Goal: Information Seeking & Learning: Find specific fact

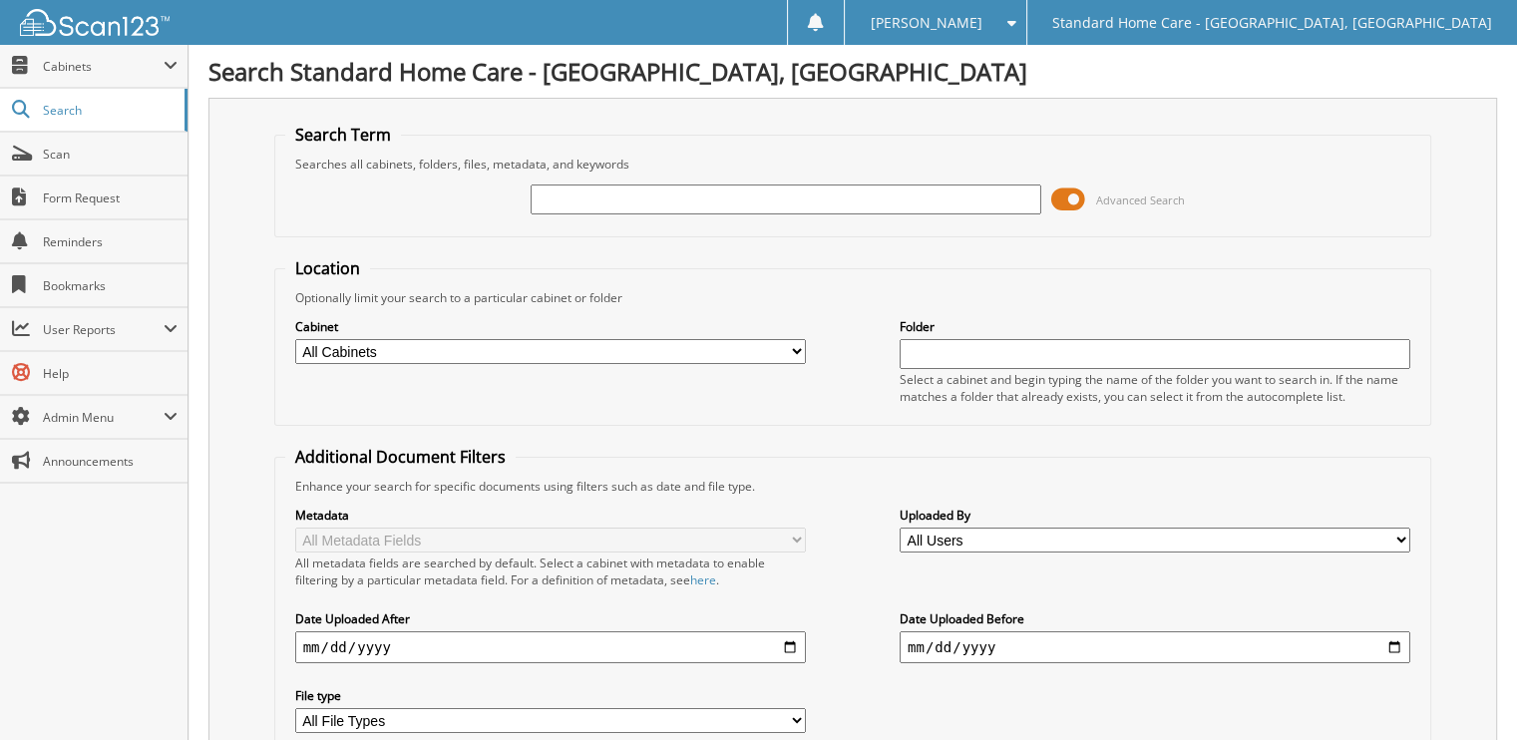
type input "a"
type input "persiha"
drag, startPoint x: 650, startPoint y: 201, endPoint x: 478, endPoint y: 199, distance: 172.5
click at [483, 198] on div "persiha Advanced Search" at bounding box center [853, 199] width 1136 height 54
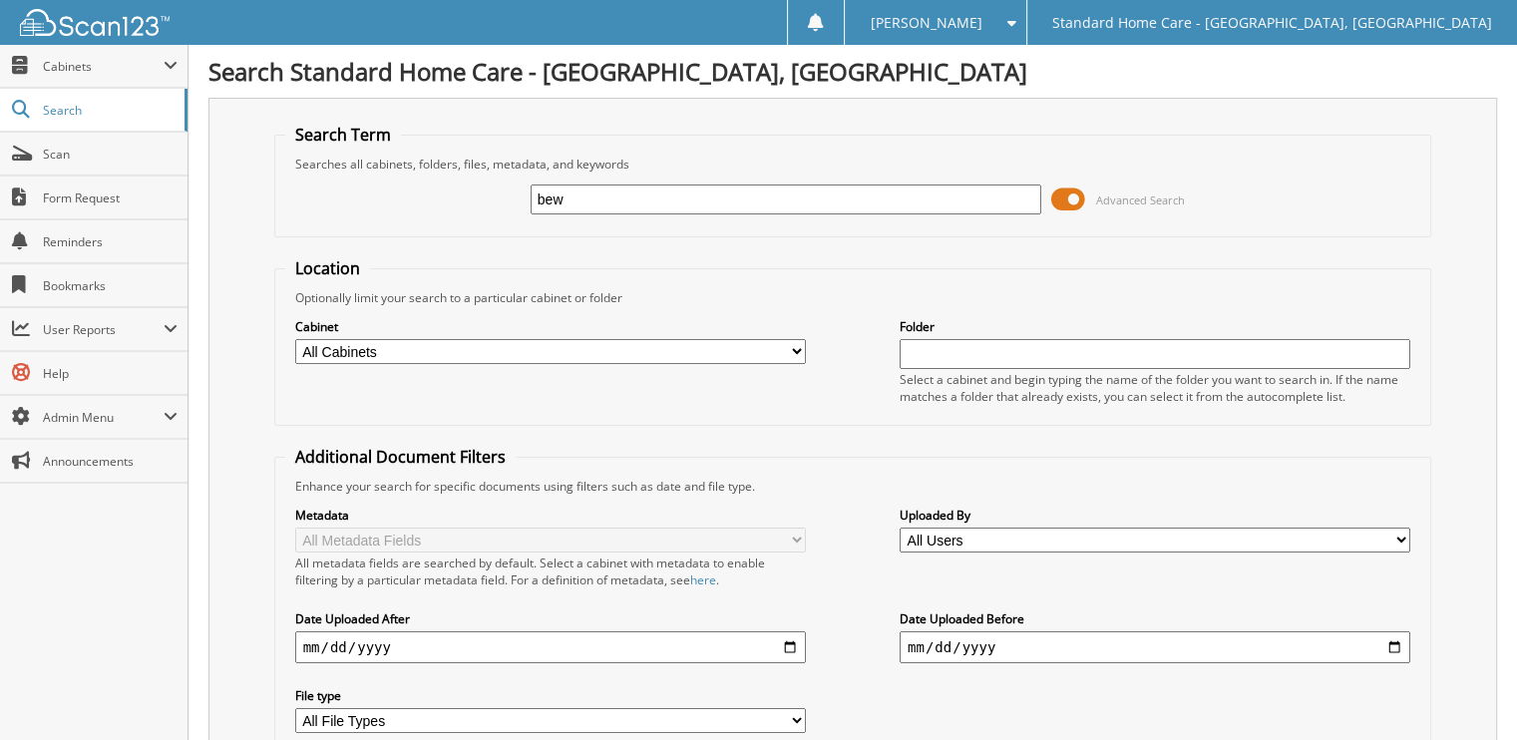
type input "bew"
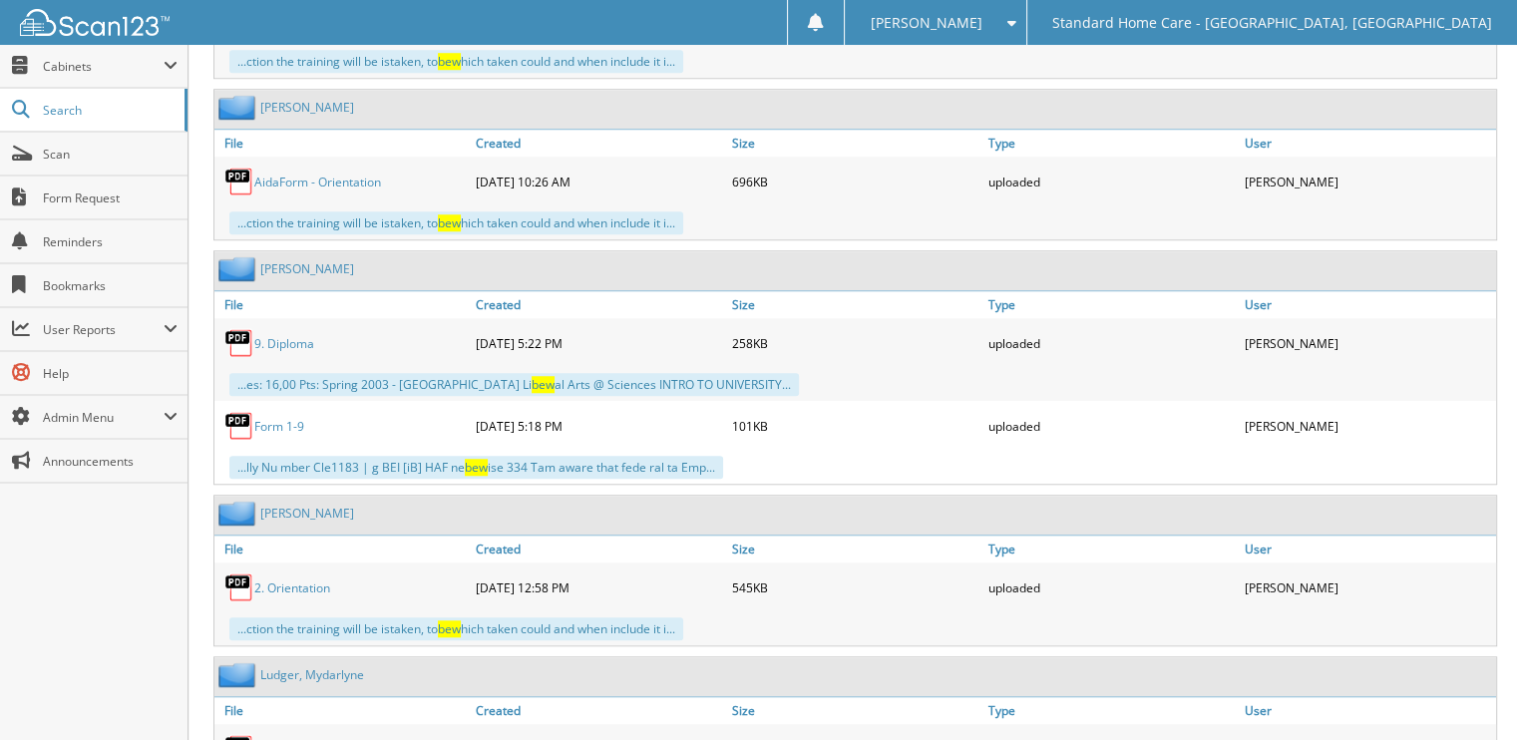
scroll to position [3234, 0]
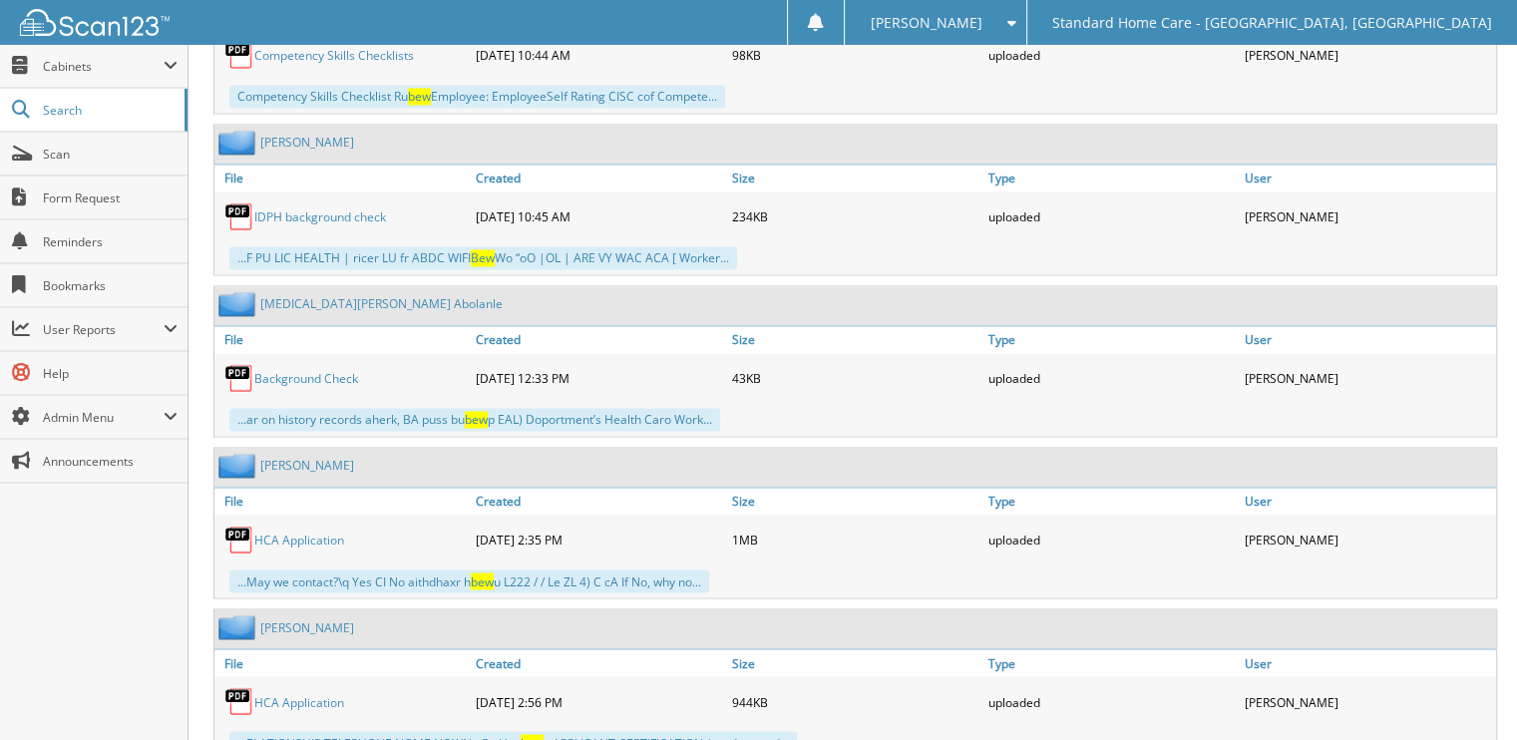
drag, startPoint x: 515, startPoint y: 745, endPoint x: 514, endPoint y: 786, distance: 40.9
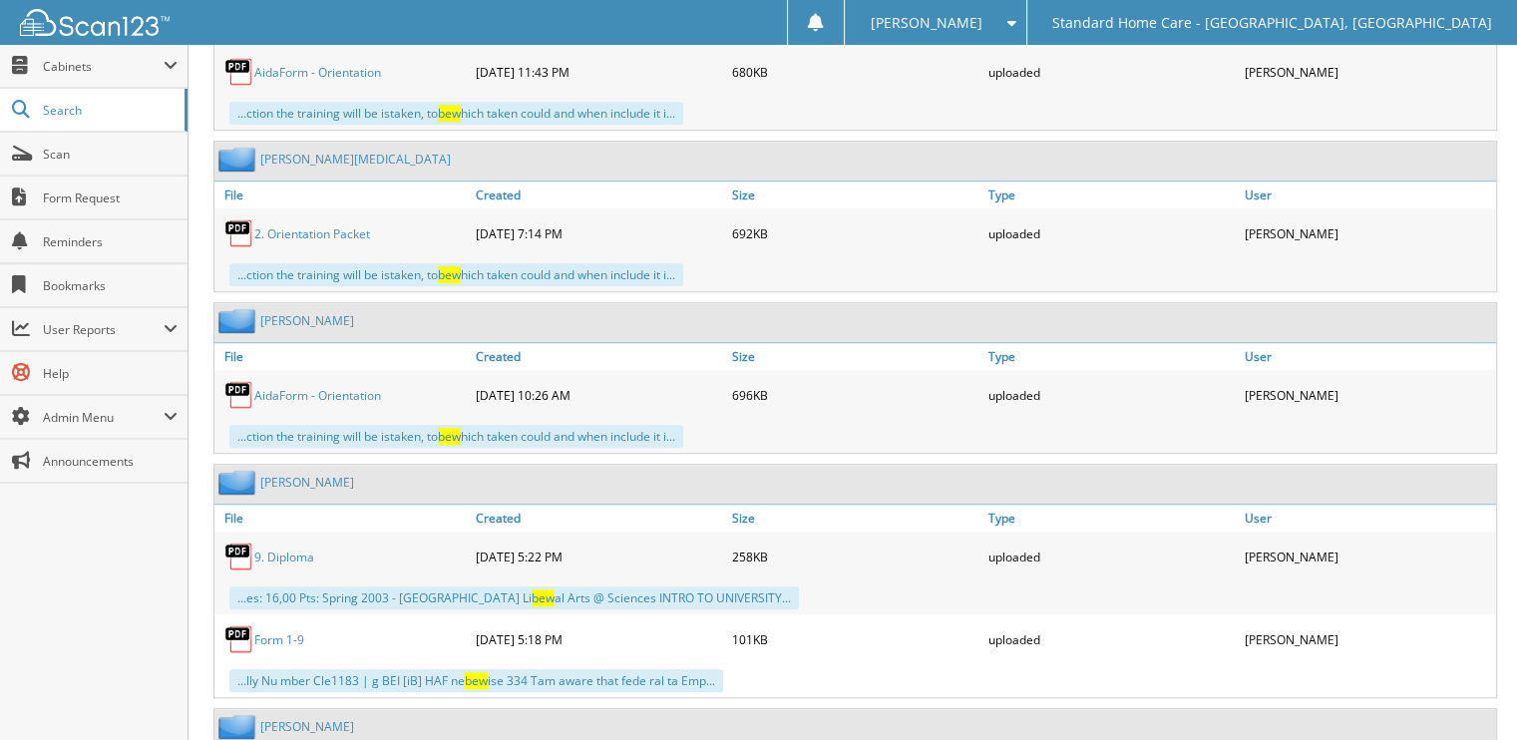
scroll to position [0, 0]
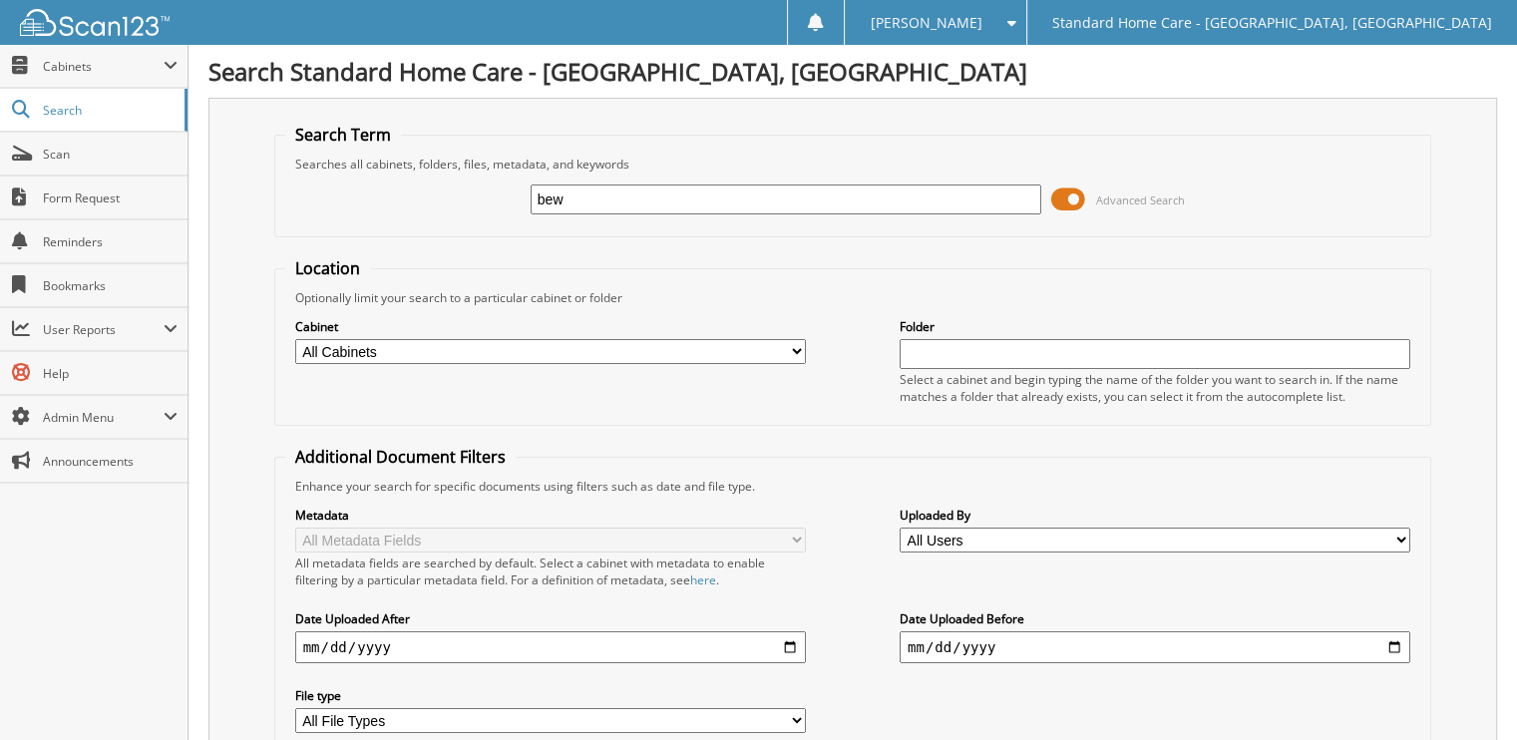
drag, startPoint x: 686, startPoint y: 433, endPoint x: 622, endPoint y: -75, distance: 511.5
drag, startPoint x: 584, startPoint y: 199, endPoint x: 129, endPoint y: 215, distance: 455.9
type input "mediko"
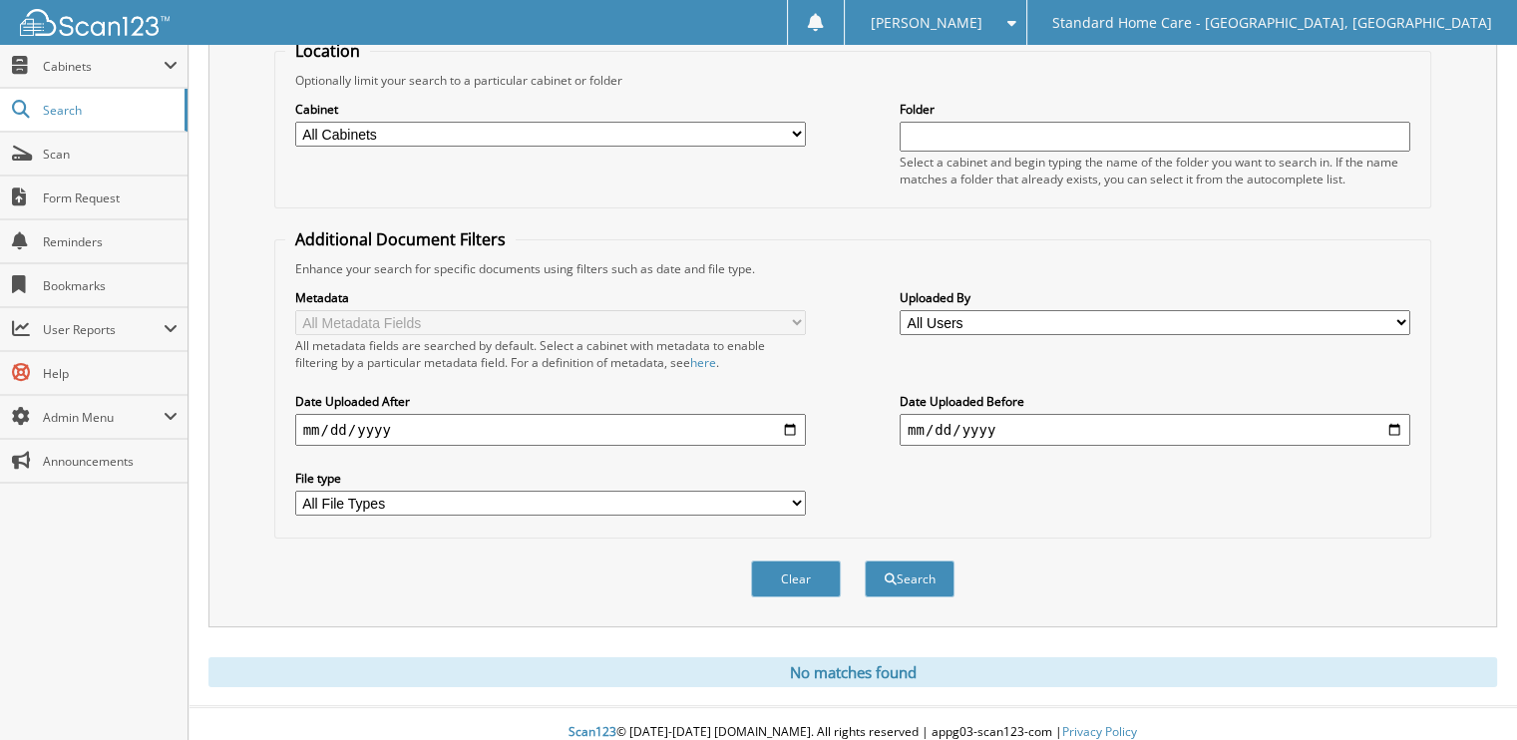
drag, startPoint x: 303, startPoint y: 302, endPoint x: 363, endPoint y: 786, distance: 487.3
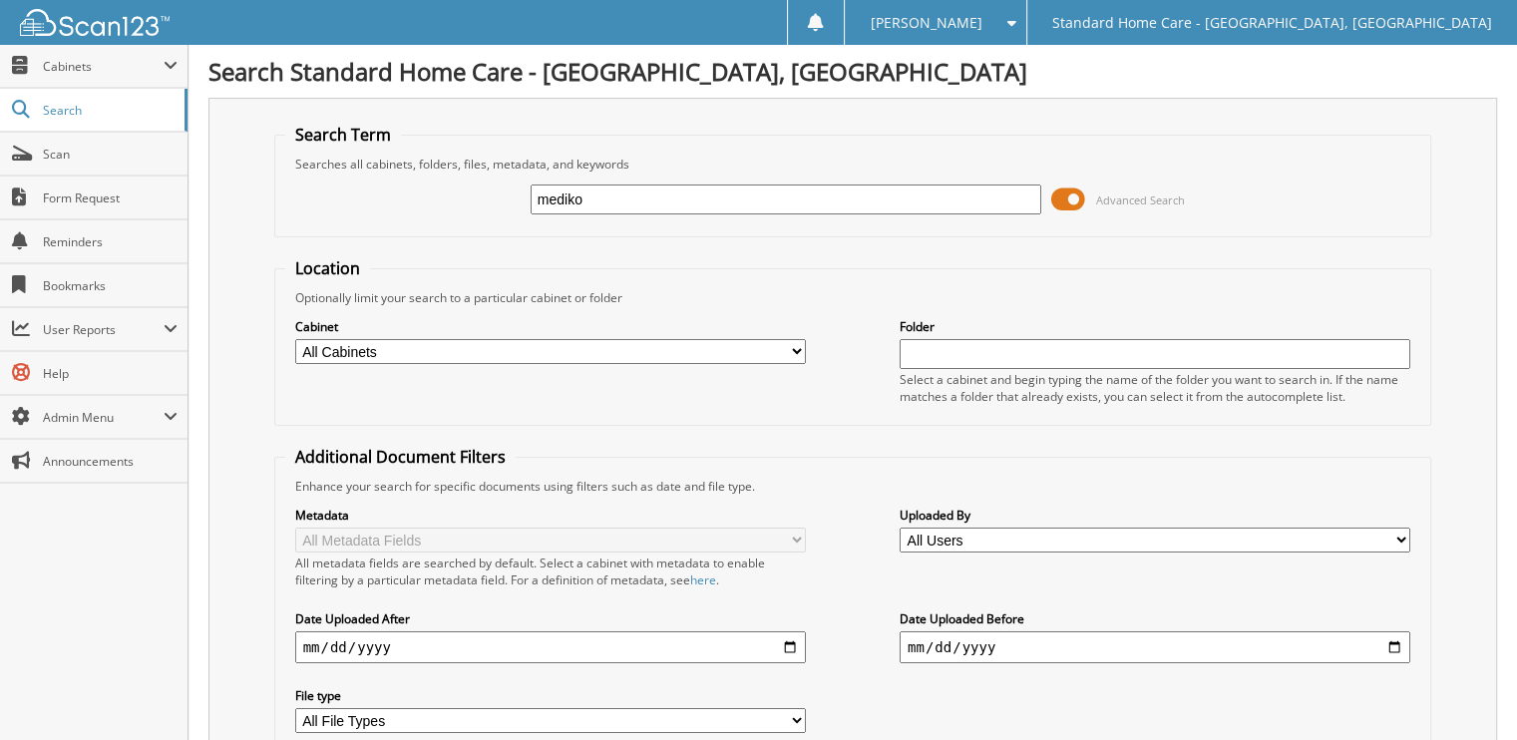
drag, startPoint x: 618, startPoint y: 200, endPoint x: 296, endPoint y: 237, distance: 324.2
click at [296, 237] on form "Search Term Searches all cabinets, folders, files, metadata, and keywords medik…" at bounding box center [853, 480] width 1158 height 713
type input "[PERSON_NAME]"
drag, startPoint x: 603, startPoint y: 197, endPoint x: 420, endPoint y: 197, distance: 183.5
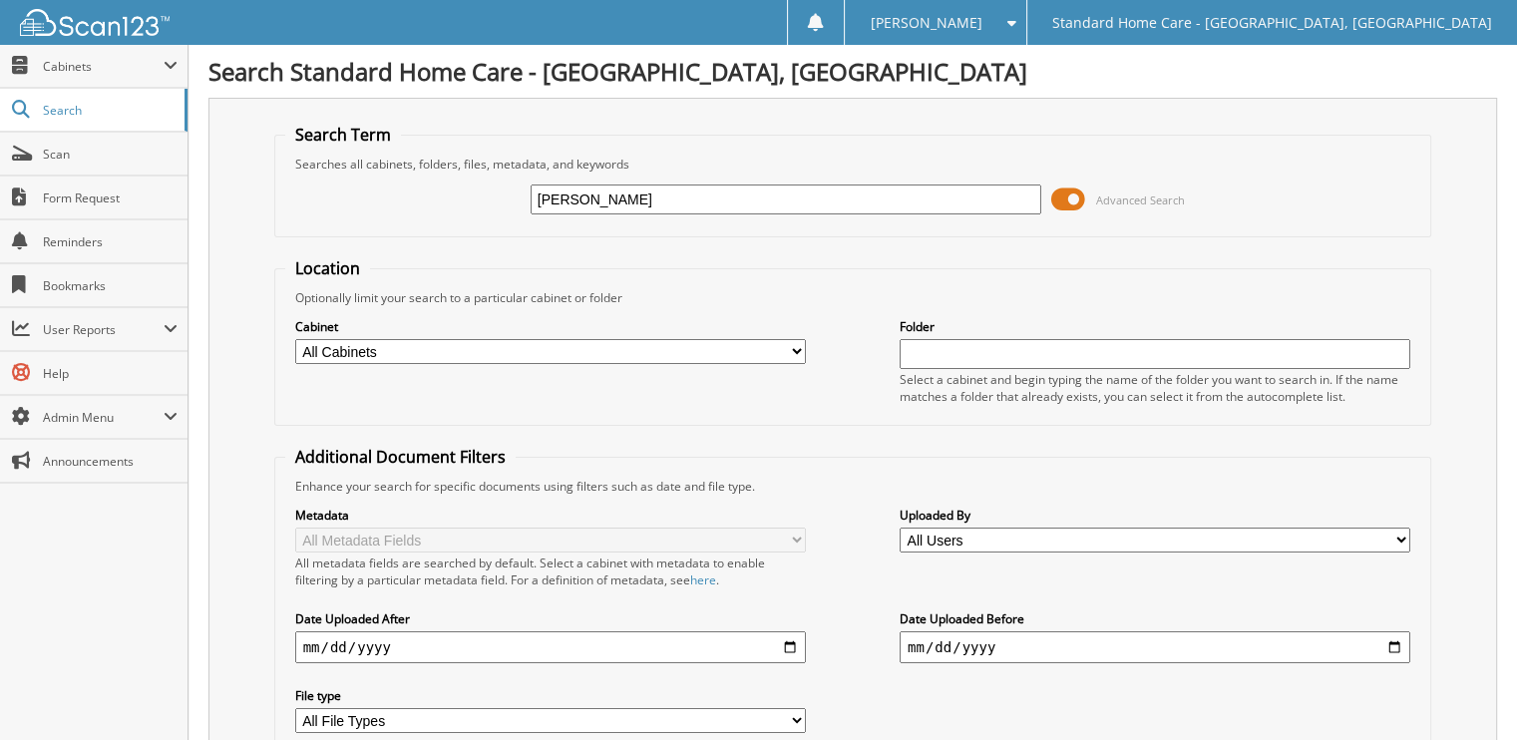
click at [421, 197] on div "[PERSON_NAME] Advanced Search" at bounding box center [853, 199] width 1136 height 54
type input "white"
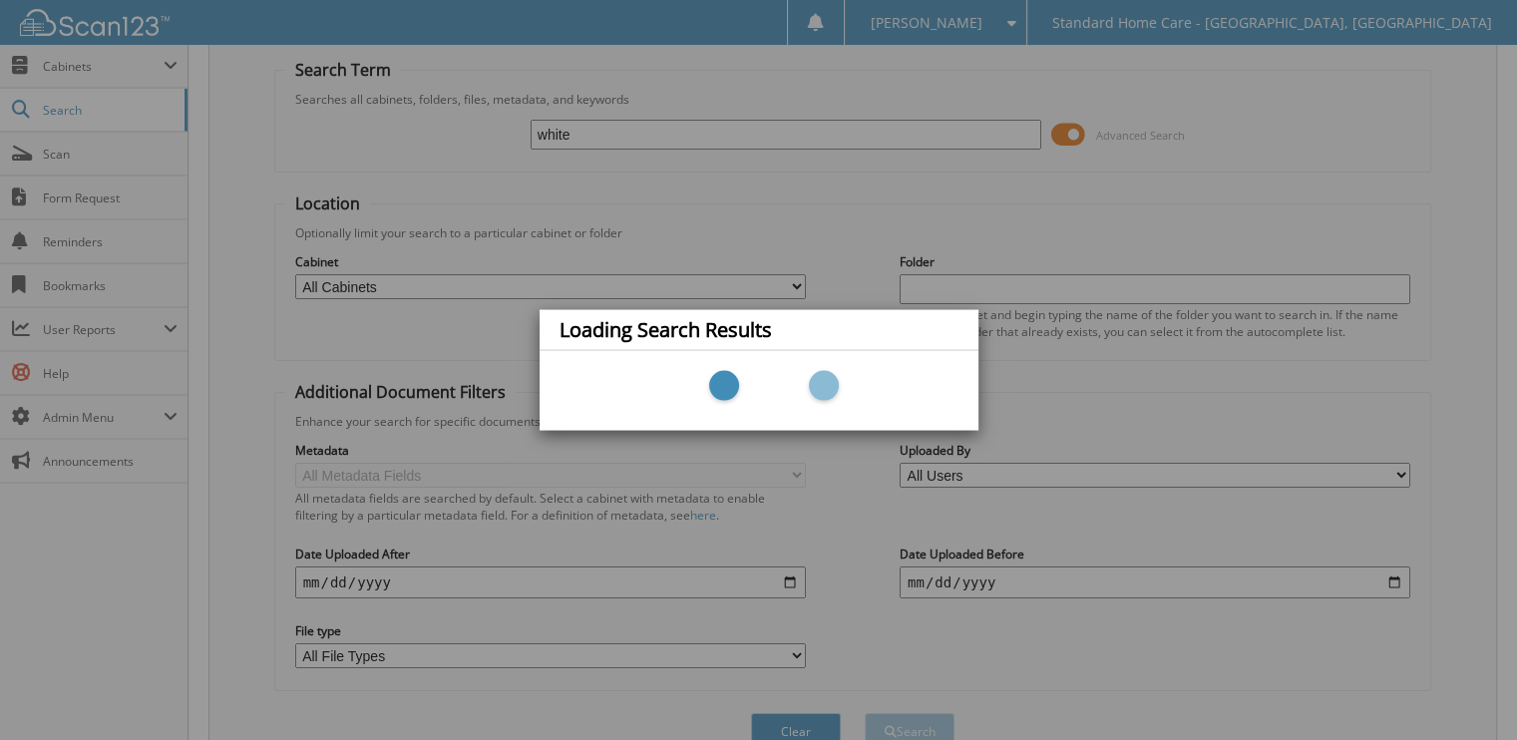
scroll to position [100, 0]
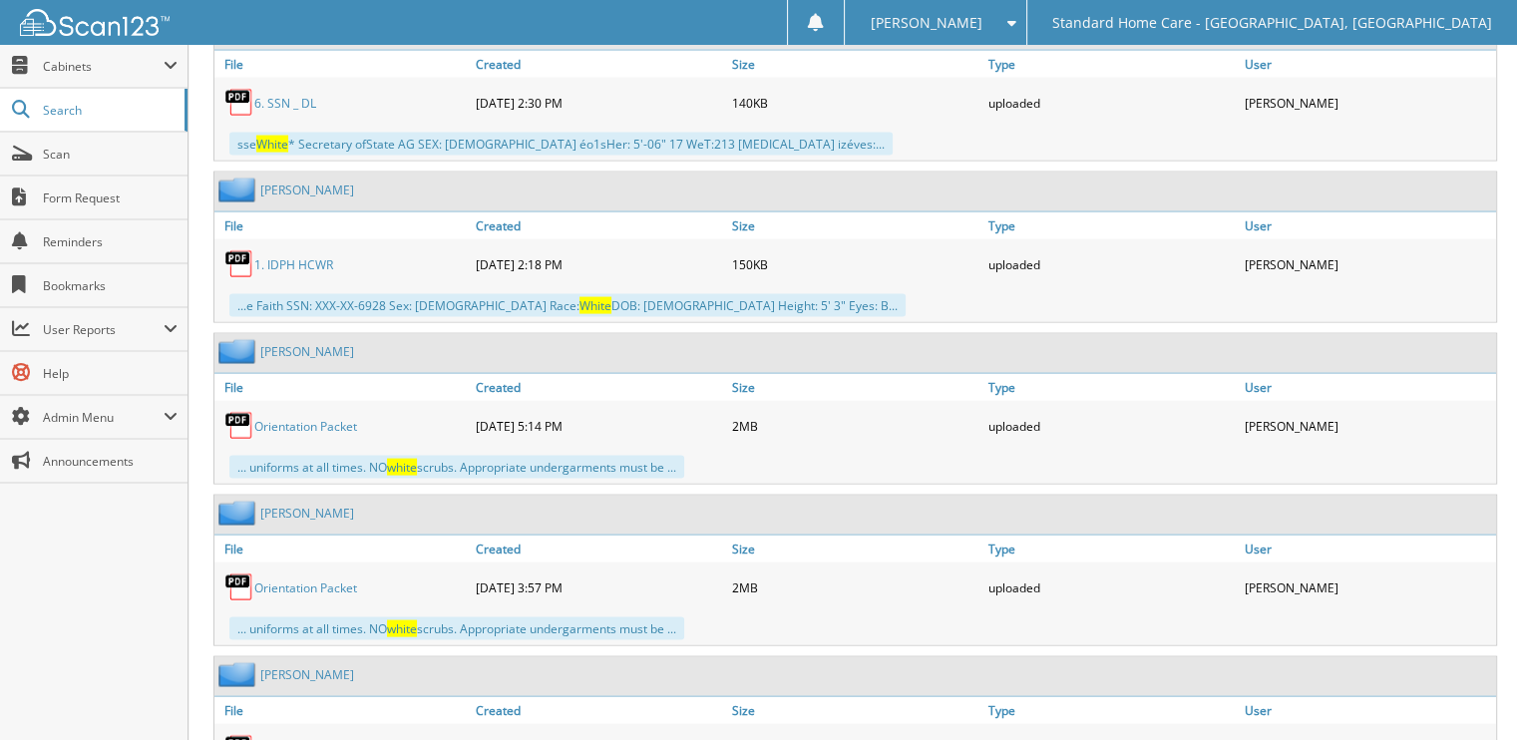
scroll to position [44037, 0]
